Goal: Information Seeking & Learning: Learn about a topic

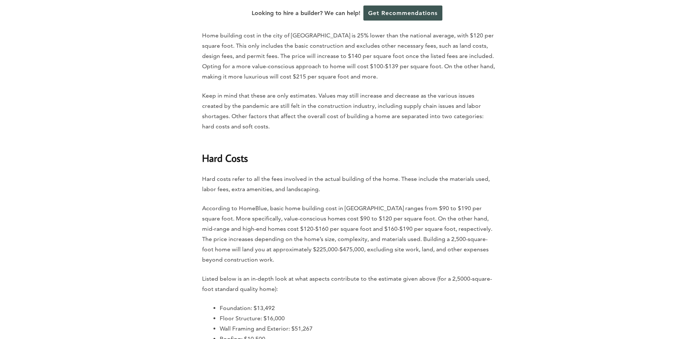
scroll to position [1029, 0]
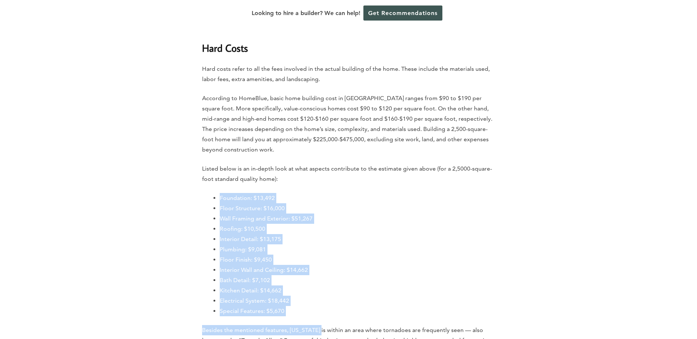
drag, startPoint x: 214, startPoint y: 157, endPoint x: 322, endPoint y: 278, distance: 162.4
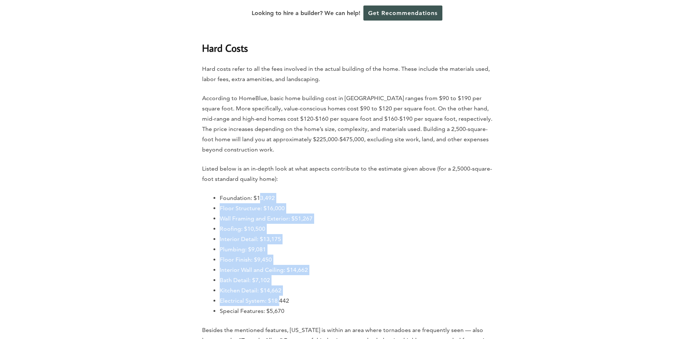
drag, startPoint x: 260, startPoint y: 161, endPoint x: 280, endPoint y: 259, distance: 100.7
click at [280, 259] on ul "Foundation: $13,492 Floor Structure: $16,000 Wall Framing and Exterior: $51,267…" at bounding box center [358, 254] width 276 height 123
drag, startPoint x: 280, startPoint y: 259, endPoint x: 247, endPoint y: 220, distance: 51.7
click at [250, 286] on li "Kitchen Detail: $14,662" at bounding box center [358, 291] width 276 height 10
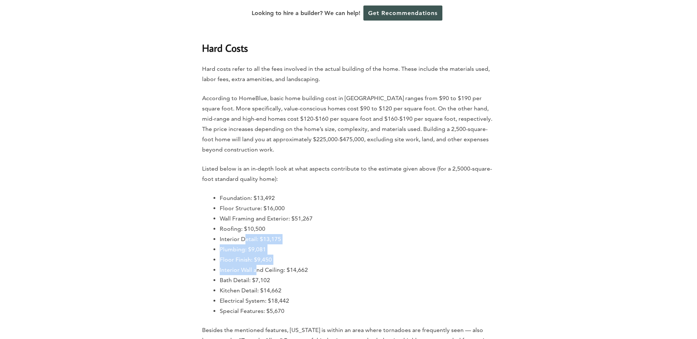
click at [258, 235] on ul "Foundation: $13,492 Floor Structure: $16,000 Wall Framing and Exterior: $51,267…" at bounding box center [358, 254] width 276 height 123
click at [258, 265] on li "Interior Wall and Ceiling: $14,662" at bounding box center [358, 270] width 276 height 10
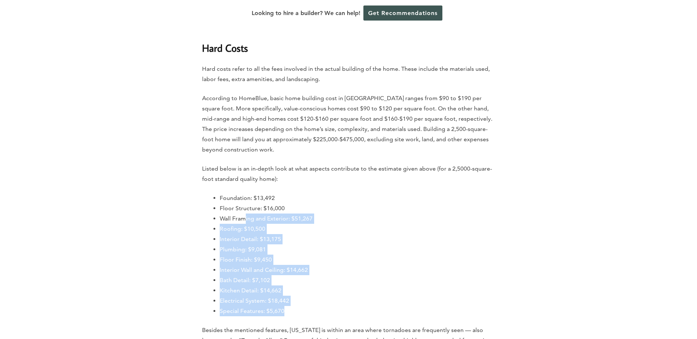
drag, startPoint x: 246, startPoint y: 180, endPoint x: 300, endPoint y: 276, distance: 109.4
click at [300, 276] on ul "Foundation: $13,492 Floor Structure: $16,000 Wall Framing and Exterior: $51,267…" at bounding box center [358, 254] width 276 height 123
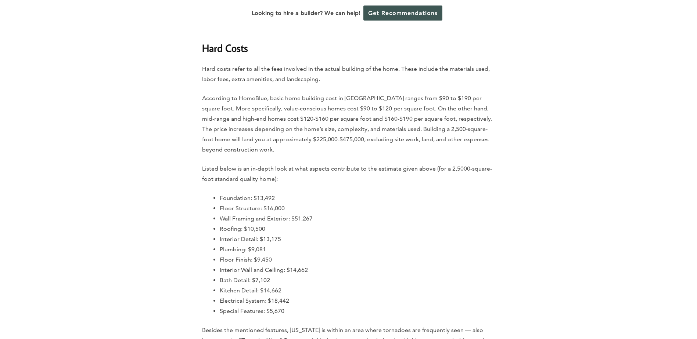
drag, startPoint x: 300, startPoint y: 276, endPoint x: 324, endPoint y: 282, distance: 25.1
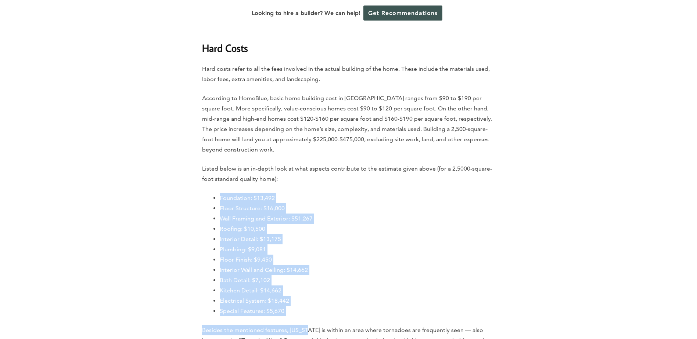
drag, startPoint x: 308, startPoint y: 278, endPoint x: 210, endPoint y: 160, distance: 154.0
drag, startPoint x: 210, startPoint y: 160, endPoint x: 181, endPoint y: 162, distance: 29.1
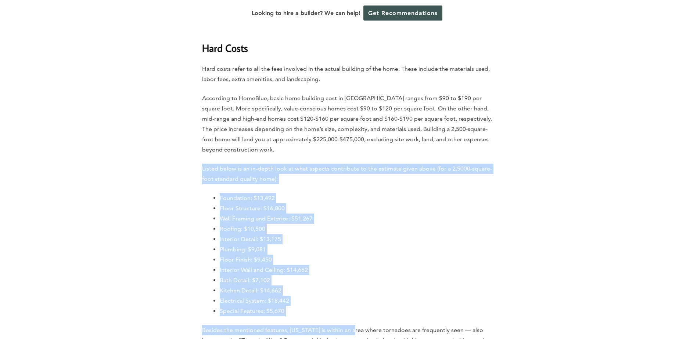
drag, startPoint x: 165, startPoint y: 134, endPoint x: 357, endPoint y: 287, distance: 246.0
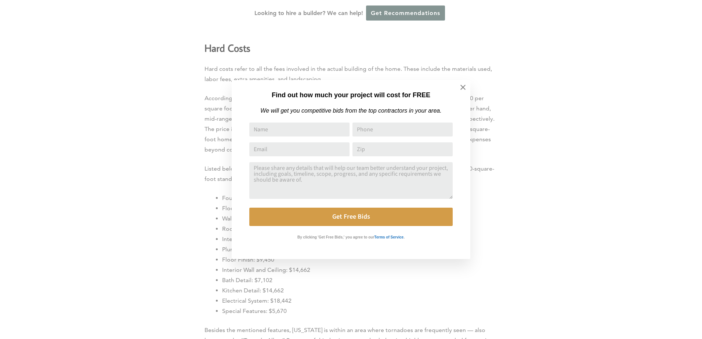
drag, startPoint x: 357, startPoint y: 287, endPoint x: 452, endPoint y: 270, distance: 96.6
click at [452, 270] on div "Find out how much your project will cost for FREE We will get you competitive b…" at bounding box center [351, 169] width 702 height 339
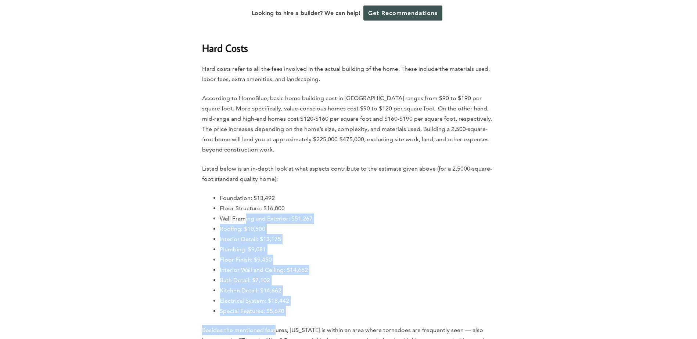
drag, startPoint x: 275, startPoint y: 283, endPoint x: 246, endPoint y: 175, distance: 111.5
drag, startPoint x: 246, startPoint y: 175, endPoint x: 320, endPoint y: 223, distance: 88.0
click at [320, 255] on li "Floor Finish: $9,450" at bounding box center [358, 260] width 276 height 10
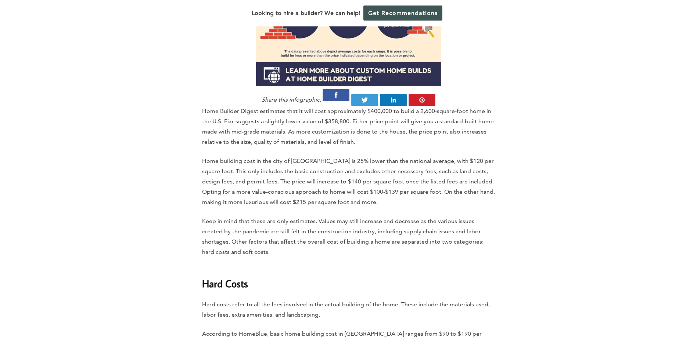
scroll to position [830, 0]
